Goal: Navigation & Orientation: Find specific page/section

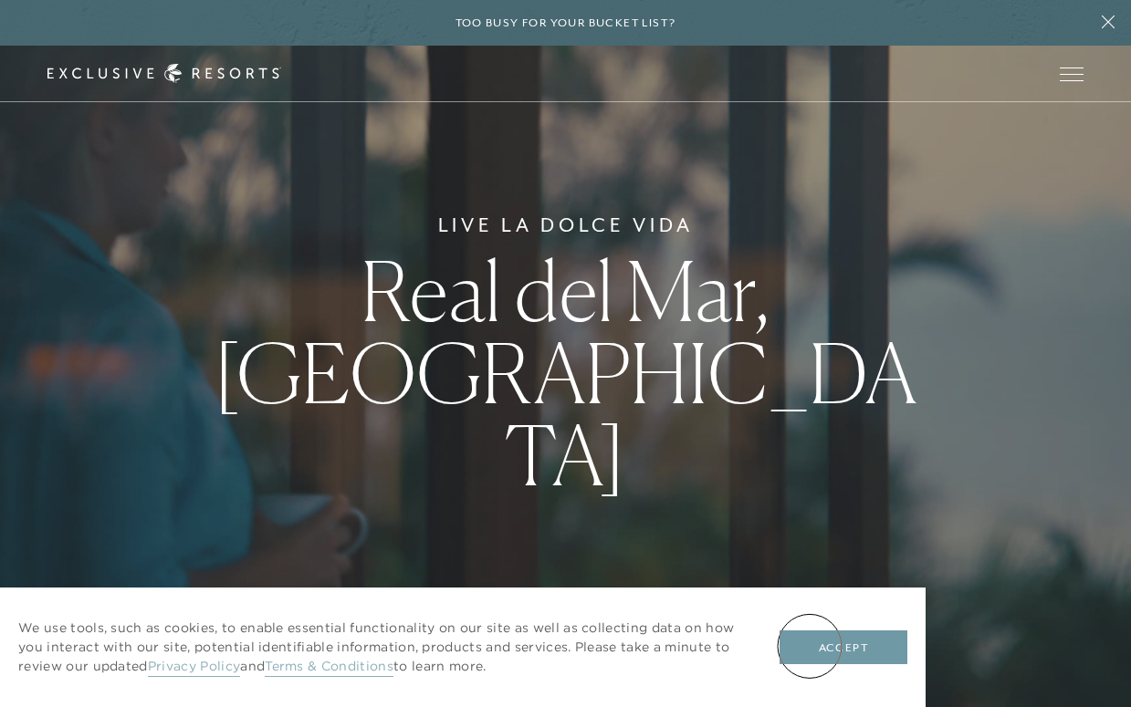
click at [810, 646] on button "Accept" at bounding box center [843, 648] width 128 height 35
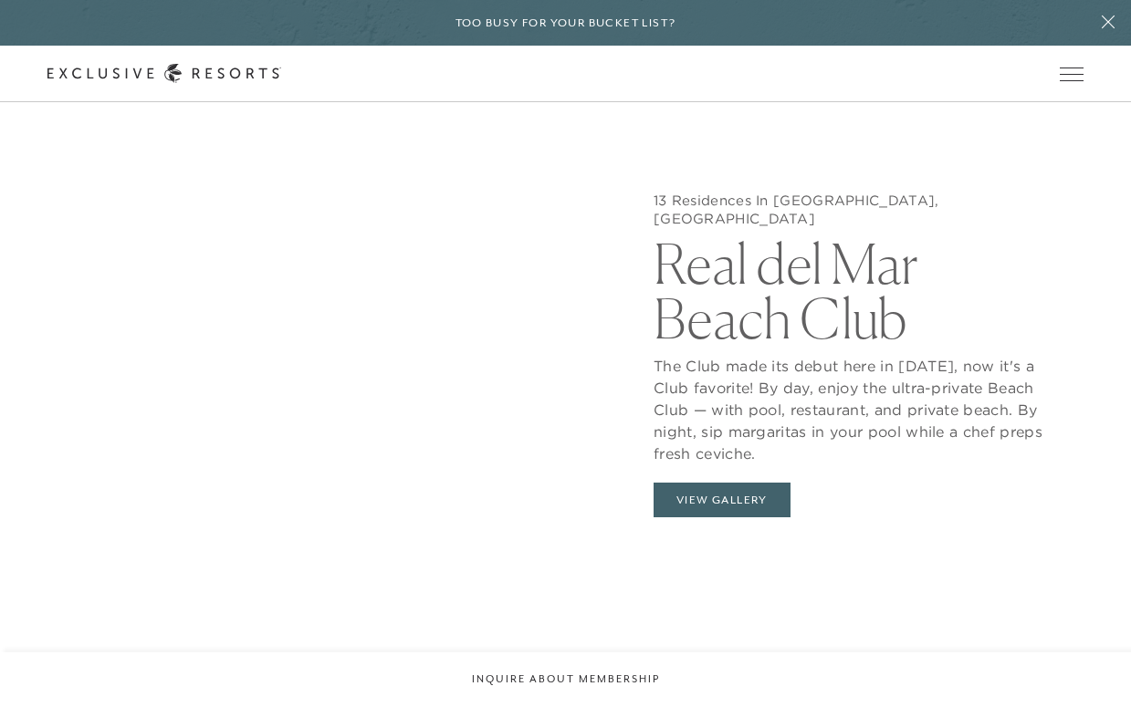
scroll to position [1642, 0]
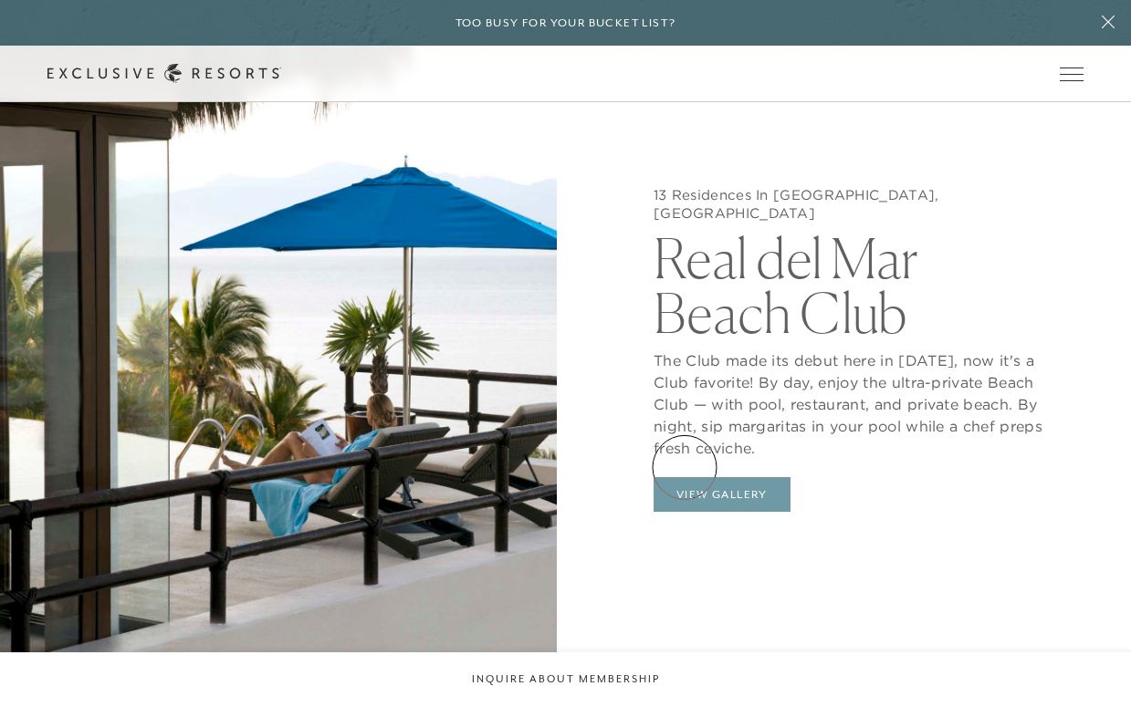
click at [685, 477] on button "View Gallery" at bounding box center [722, 494] width 137 height 35
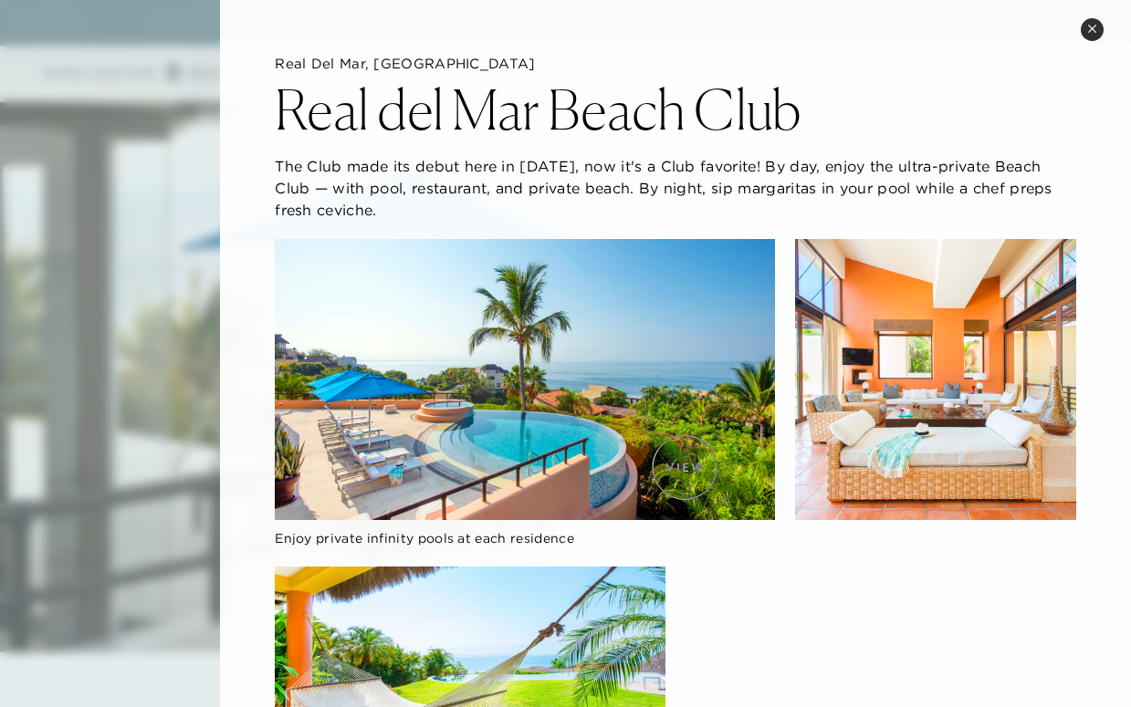
scroll to position [0, 0]
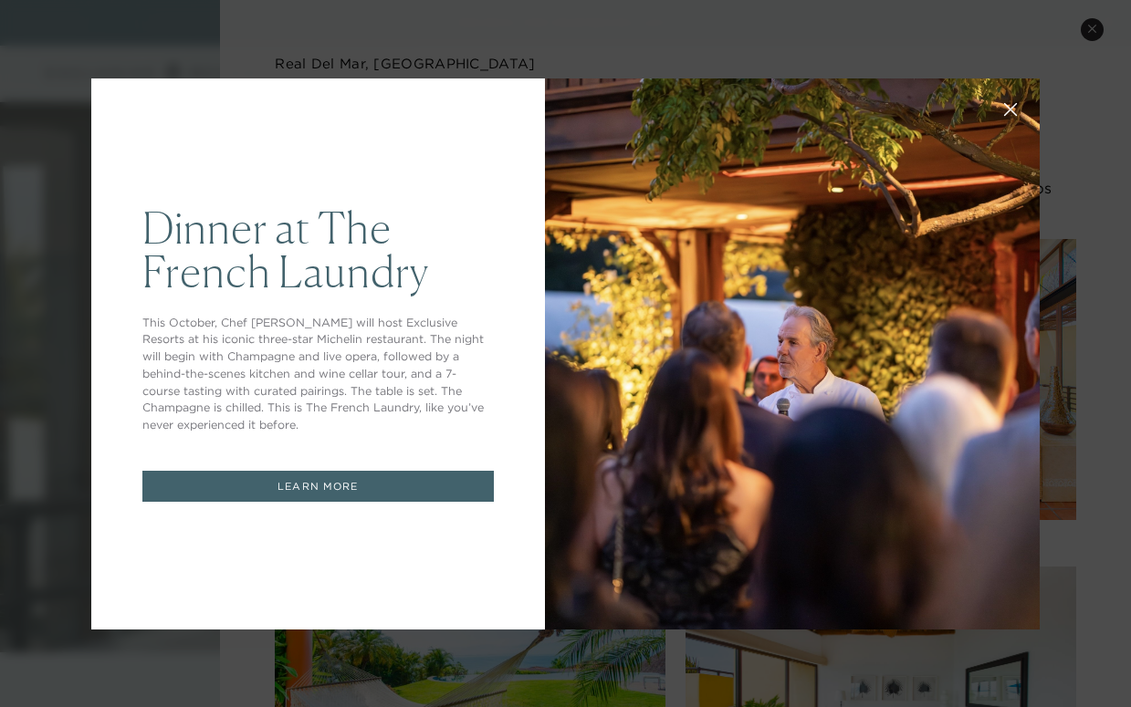
click at [1002, 106] on button at bounding box center [1011, 108] width 44 height 44
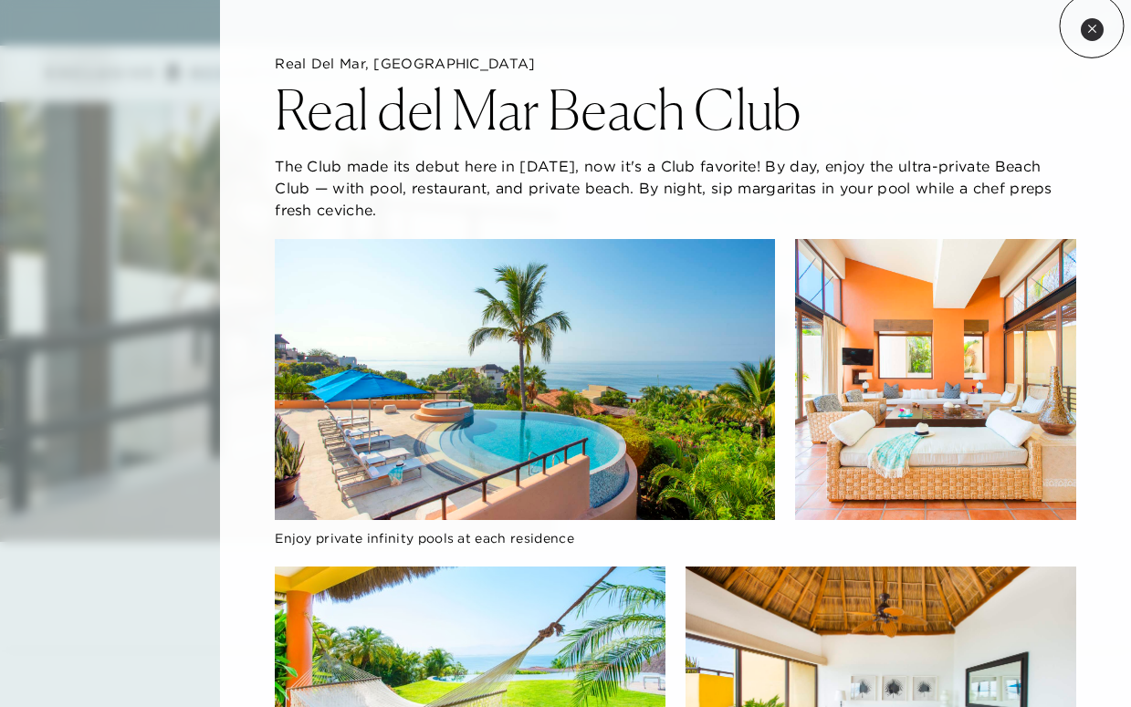
click at [1092, 26] on icon at bounding box center [1092, 29] width 10 height 10
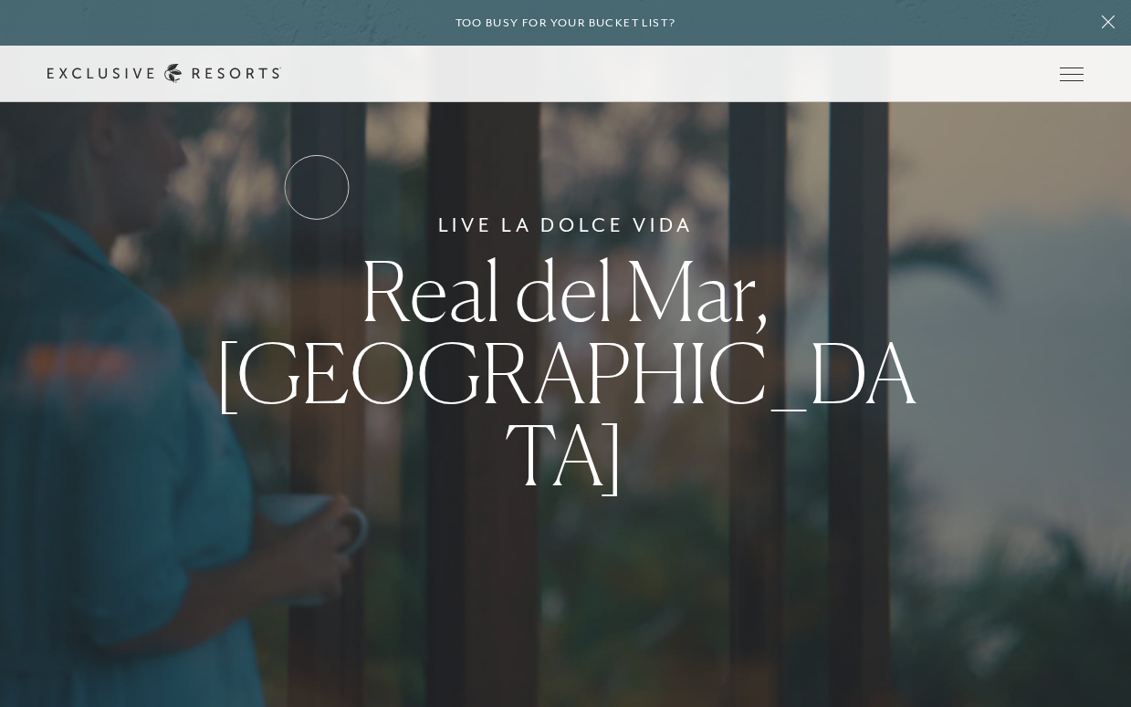
click at [0, 0] on link "Services & Standards" at bounding box center [0, 0] width 0 height 0
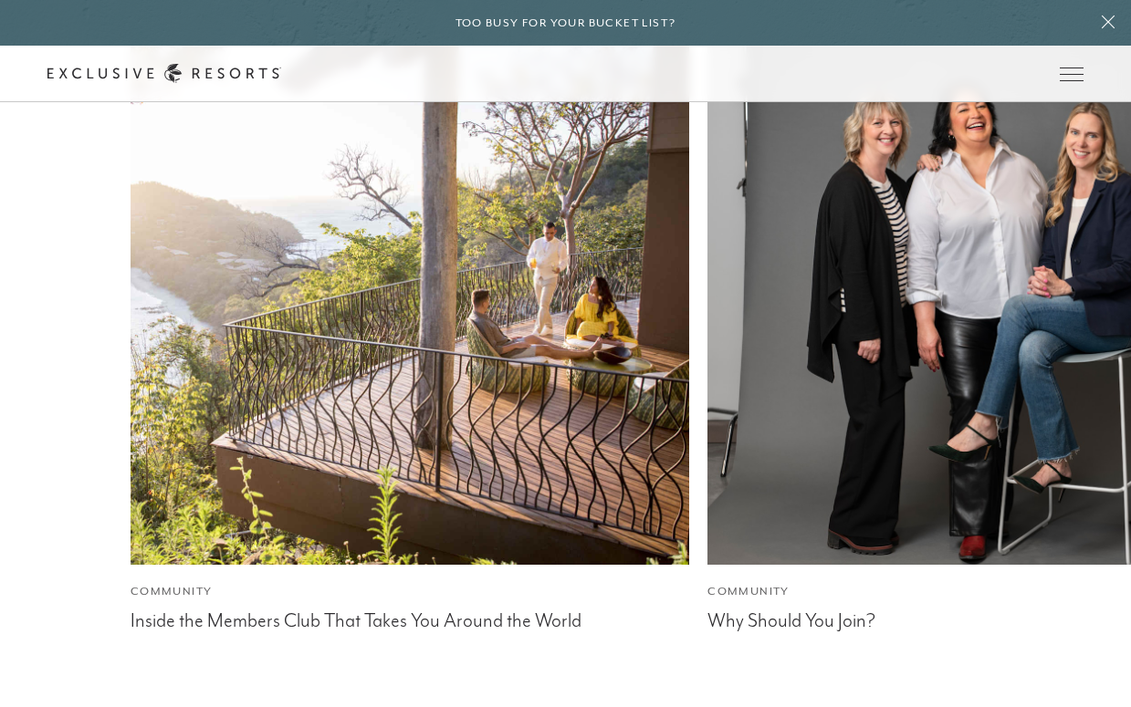
scroll to position [4892, 0]
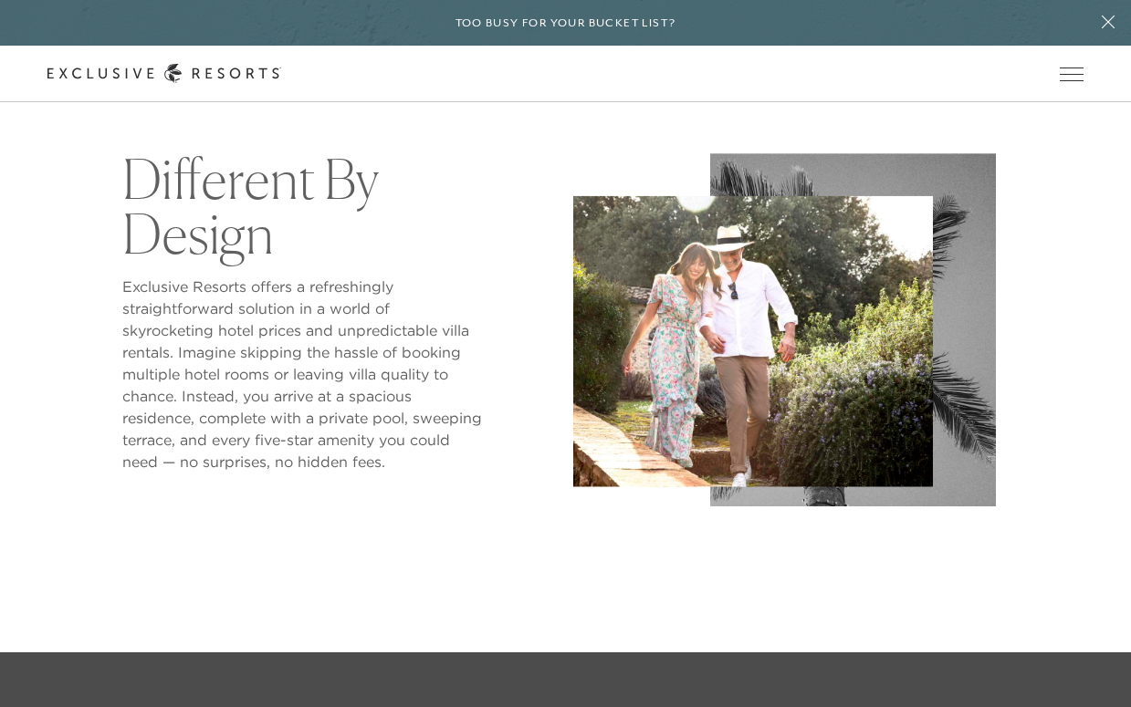
scroll to position [722, 0]
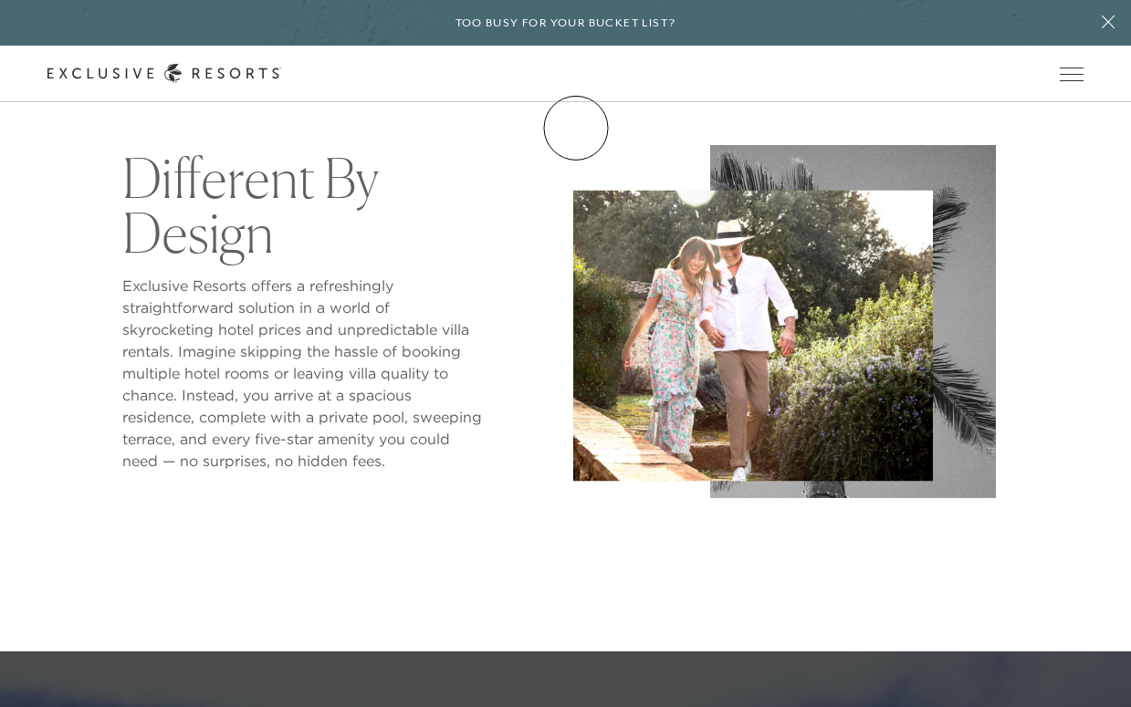
click at [0, 0] on link "Club Journal" at bounding box center [0, 0] width 0 height 0
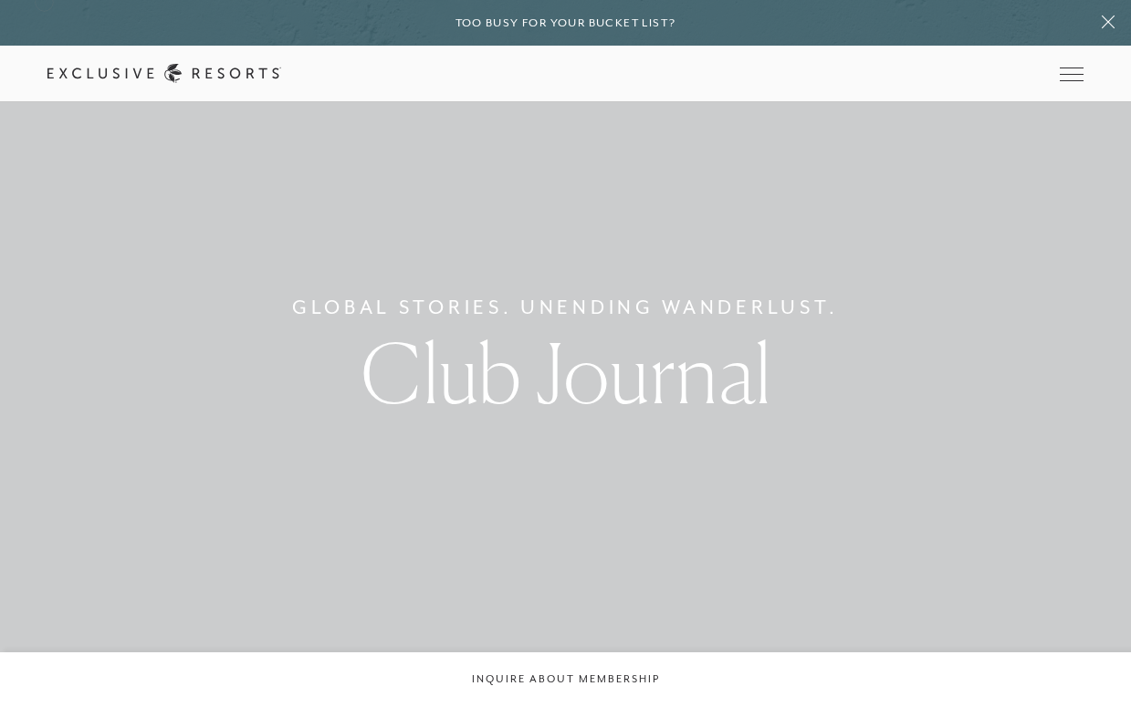
scroll to position [722, 0]
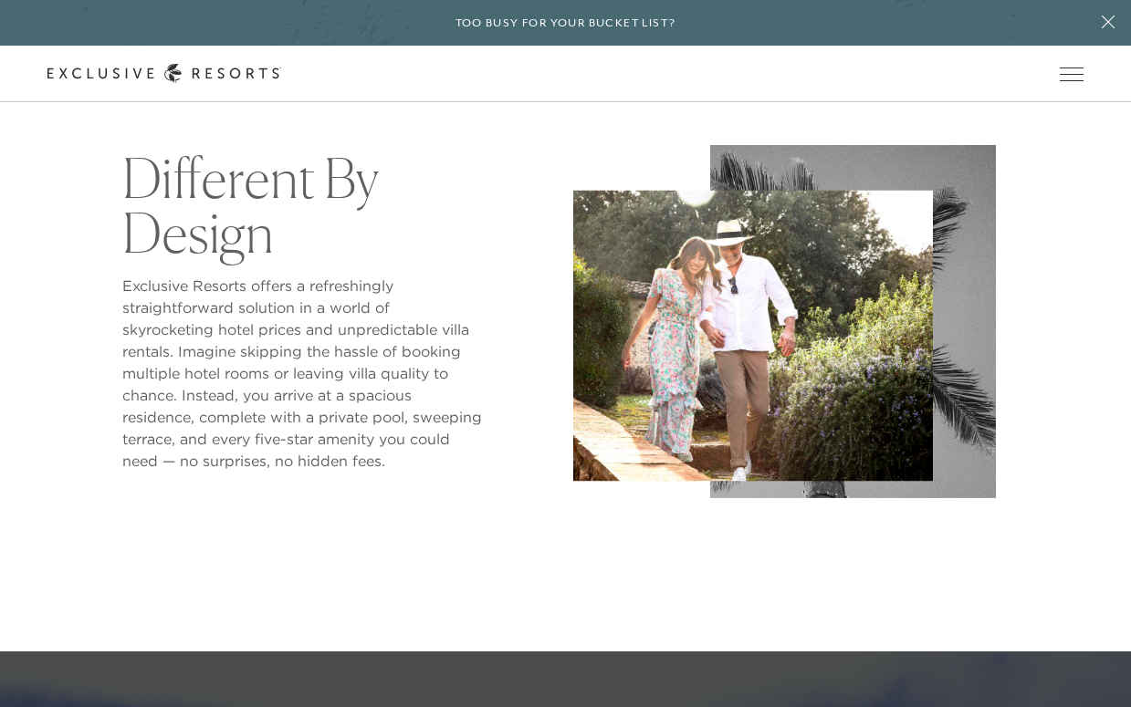
scroll to position [3478, 0]
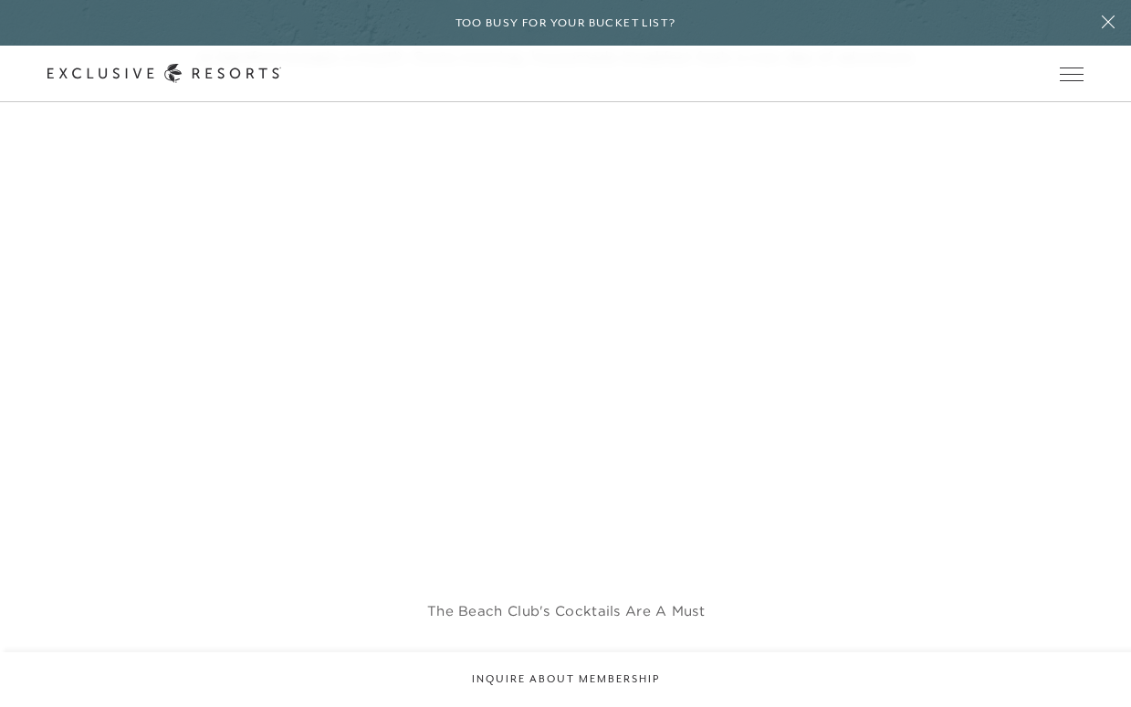
scroll to position [4216, 0]
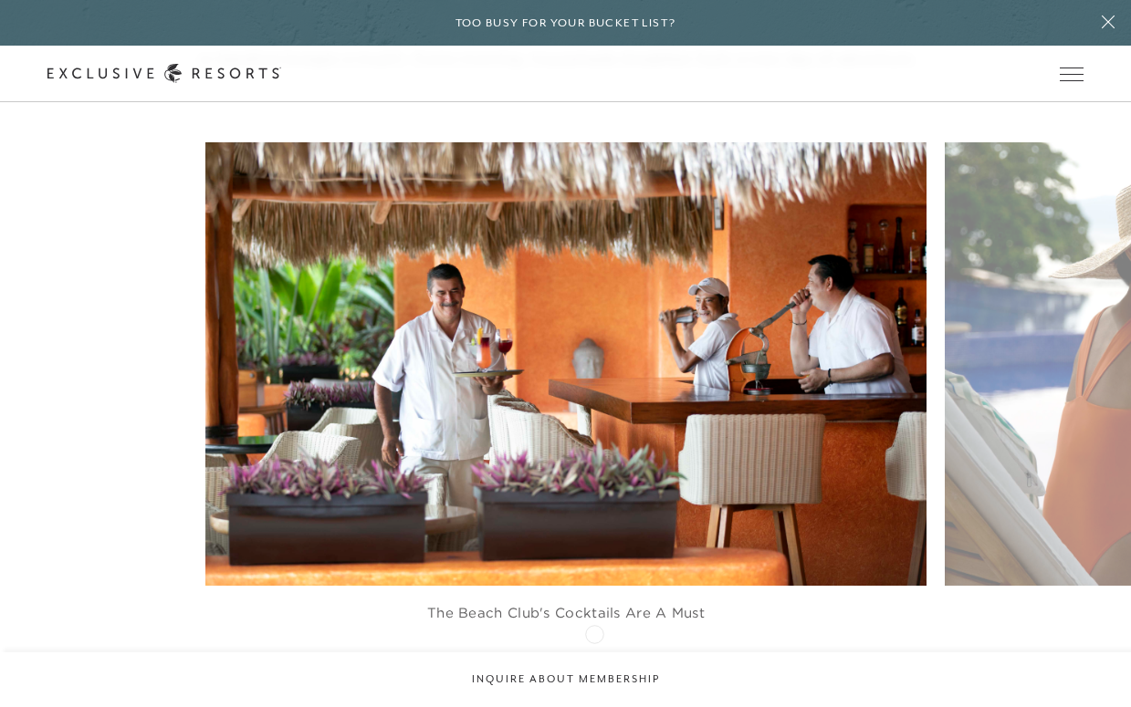
click at [594, 667] on icon at bounding box center [588, 670] width 37 height 7
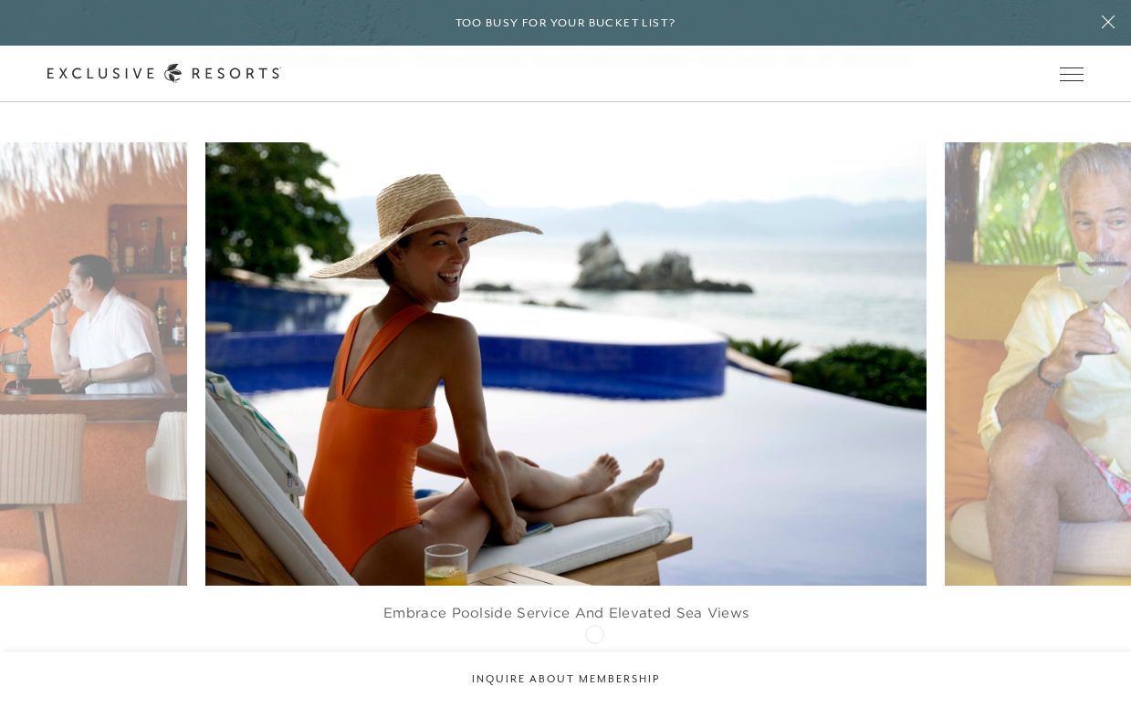
click at [594, 667] on icon at bounding box center [588, 670] width 37 height 7
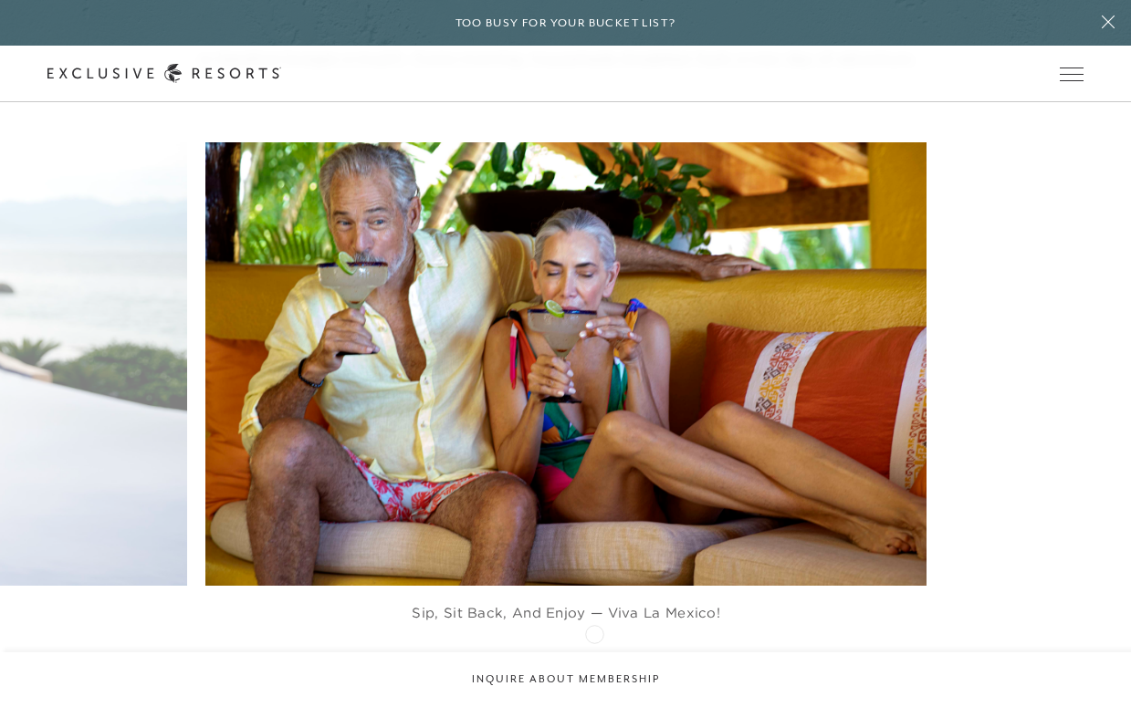
click at [594, 667] on icon at bounding box center [588, 670] width 37 height 7
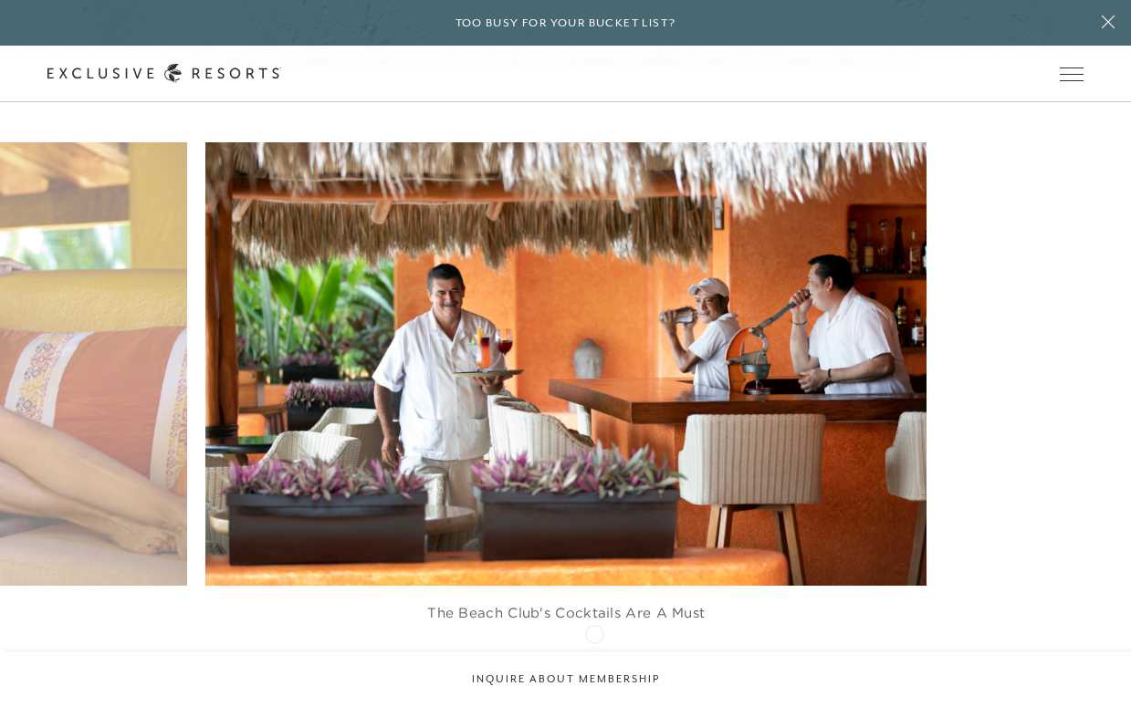
click at [594, 667] on icon at bounding box center [588, 670] width 37 height 7
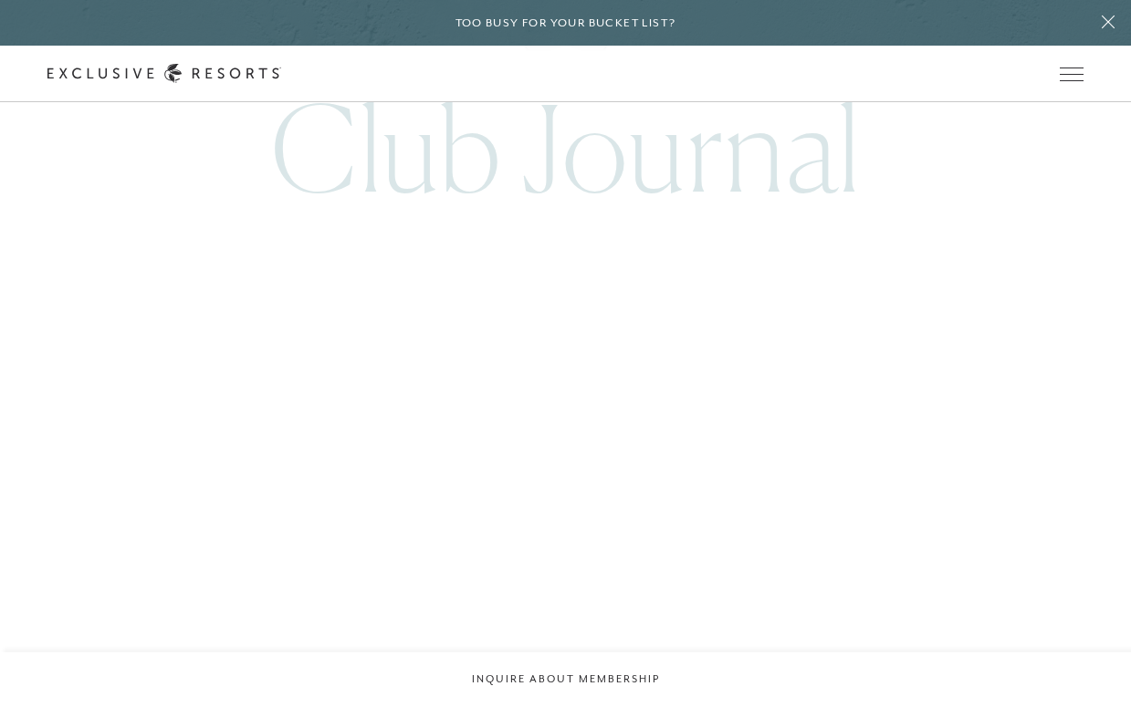
scroll to position [7349, 0]
